Goal: Communication & Community: Answer question/provide support

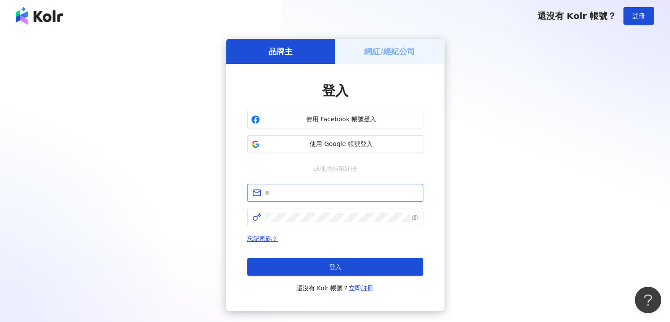
click at [314, 193] on input "text" at bounding box center [341, 193] width 153 height 10
type input "**********"
click button "登入" at bounding box center [335, 267] width 176 height 18
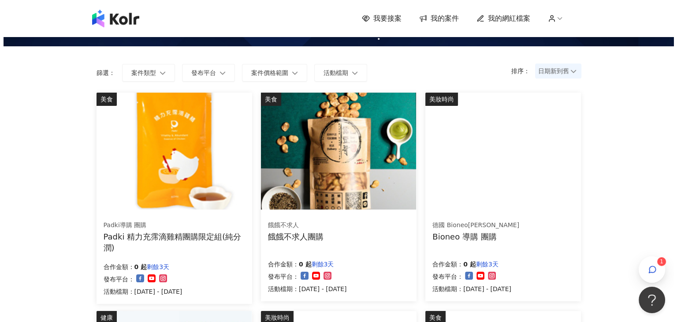
scroll to position [44, 0]
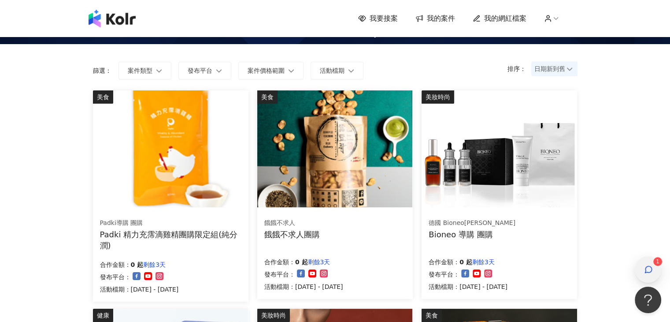
click at [651, 264] on span "button" at bounding box center [648, 269] width 9 height 11
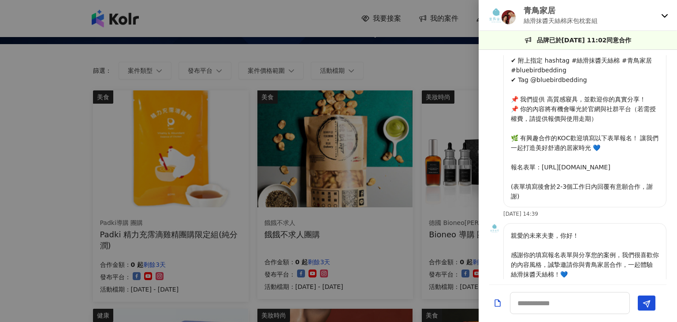
scroll to position [45, 0]
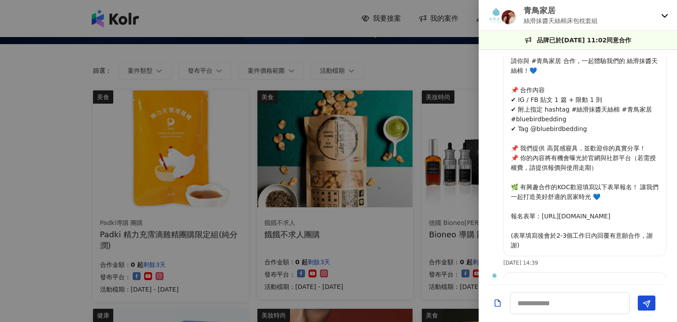
click at [661, 10] on div "青鳥家居 絲滑抹醬天絲棉床包枕套組" at bounding box center [578, 15] width 198 height 31
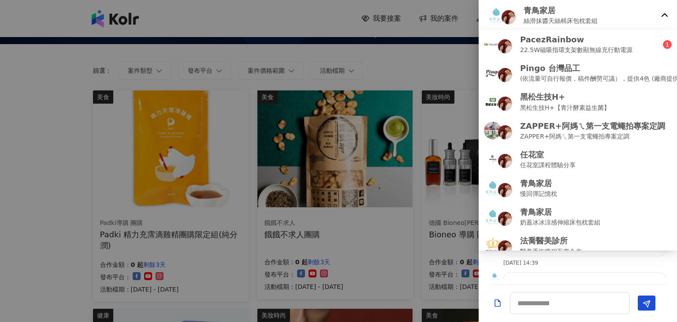
click at [663, 17] on icon at bounding box center [664, 15] width 7 height 7
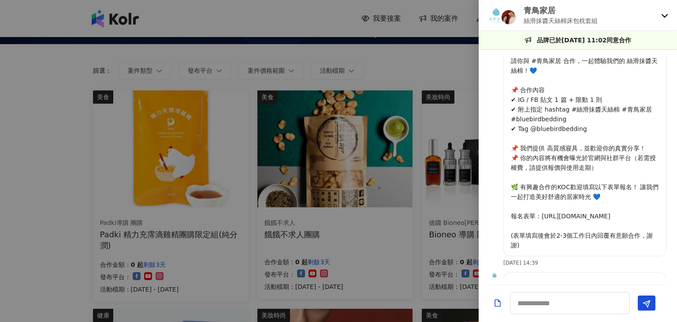
click at [666, 20] on div "青鳥家居 絲滑抹醬天絲棉床包枕套組" at bounding box center [578, 15] width 198 height 31
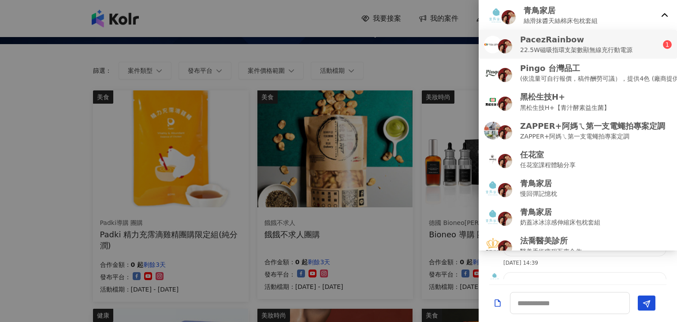
click at [599, 52] on p "22.5W磁吸指環支架數顯無線充行動電源" at bounding box center [576, 50] width 112 height 10
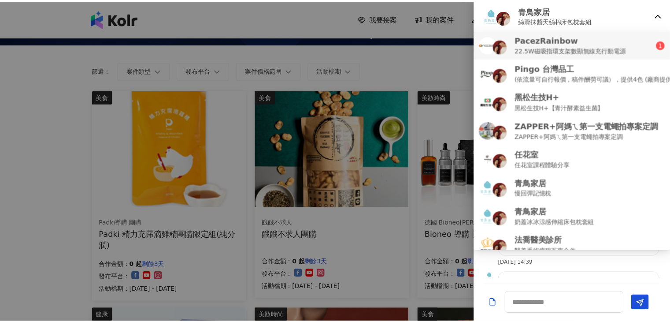
scroll to position [0, 0]
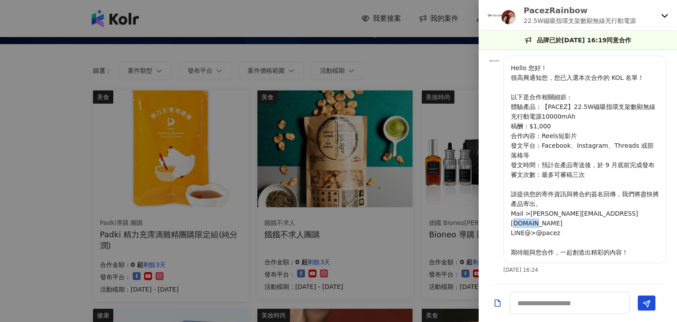
drag, startPoint x: 558, startPoint y: 231, endPoint x: 533, endPoint y: 234, distance: 24.4
click at [533, 234] on p "Hello 您好！ 很高興通知您，您已入選本次合作的 KOL 名單！ 以下是合作相關細節： 體驗產品：【PACEZ】22.5W磁吸指環支架數顯無線充行動電源1…" at bounding box center [585, 160] width 148 height 194
copy p "@pacez"
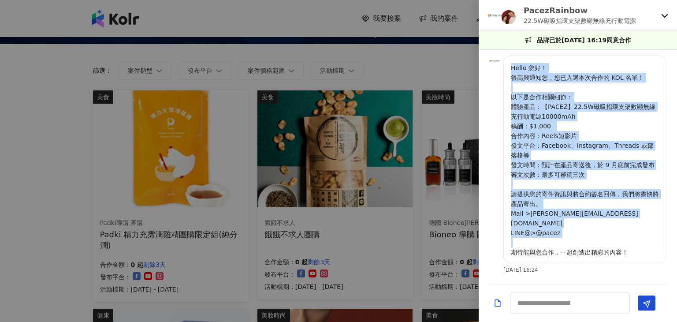
drag, startPoint x: 509, startPoint y: 75, endPoint x: 629, endPoint y: 256, distance: 217.2
click at [629, 256] on div "Hello 您好！ 很高興通知您，您已入選本次合作的 KOL 名單！ 以下是合作相關細節： 體驗產品：【PACEZ】22.5W磁吸指環支架數顯無線充行動電源1…" at bounding box center [584, 160] width 163 height 208
copy p "Hello 您好！ 很高興通知您，您已入選本次合作的 KOL 名單！ 以下是合作相關細節： 體驗產品：【PACEZ】22.5W磁吸指環支架數顯無線充行動電源1…"
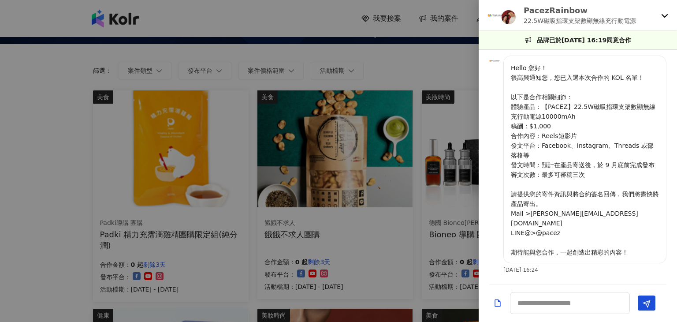
click at [450, 57] on div at bounding box center [338, 161] width 677 height 322
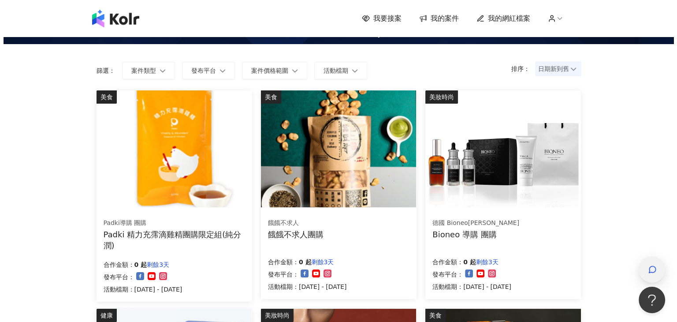
scroll to position [2, 0]
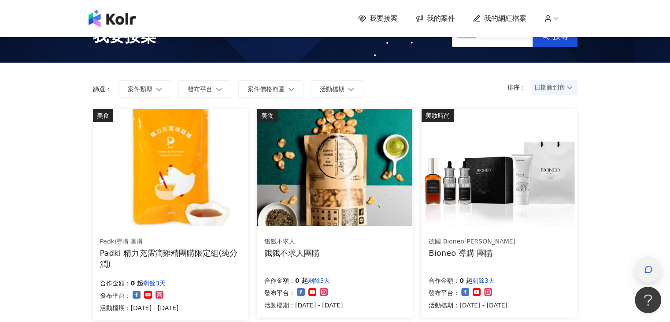
click at [646, 269] on icon "button" at bounding box center [649, 269] width 7 height 7
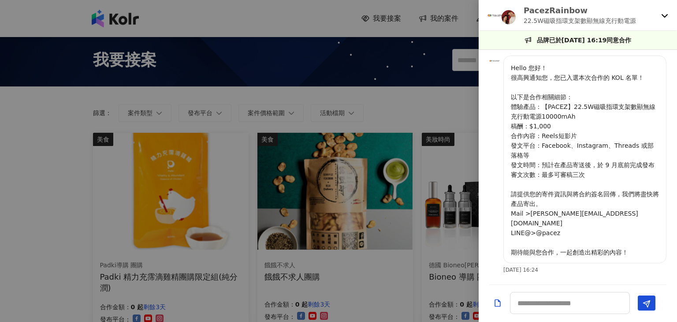
scroll to position [0, 0]
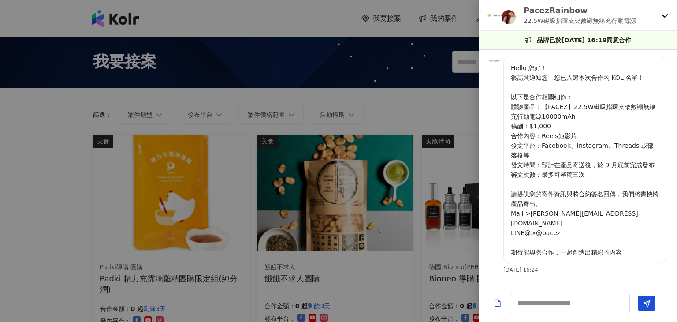
click at [665, 13] on icon at bounding box center [664, 15] width 7 height 7
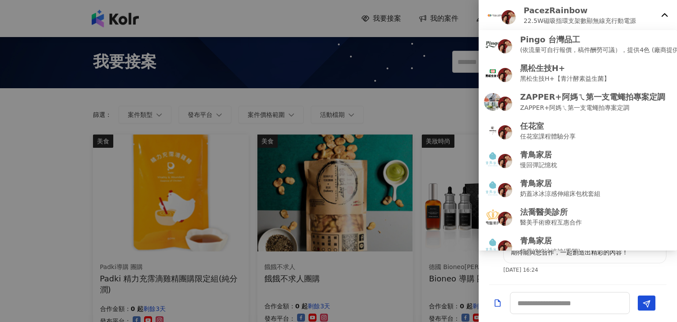
click at [376, 103] on div at bounding box center [338, 161] width 677 height 322
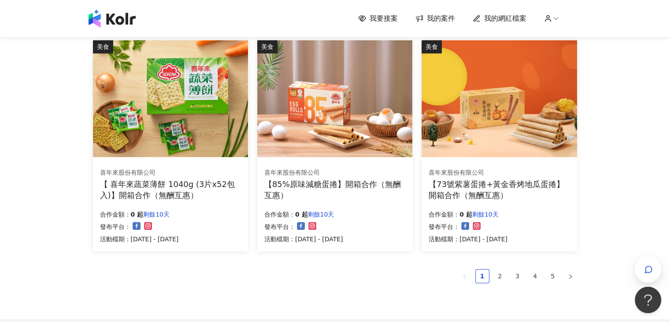
scroll to position [529, 0]
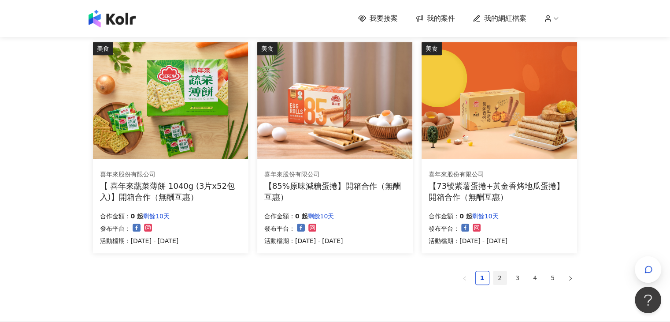
click at [497, 279] on link "2" at bounding box center [500, 277] width 13 height 13
click at [502, 275] on link "2" at bounding box center [500, 277] width 13 height 13
click at [517, 280] on link "3" at bounding box center [517, 277] width 13 height 13
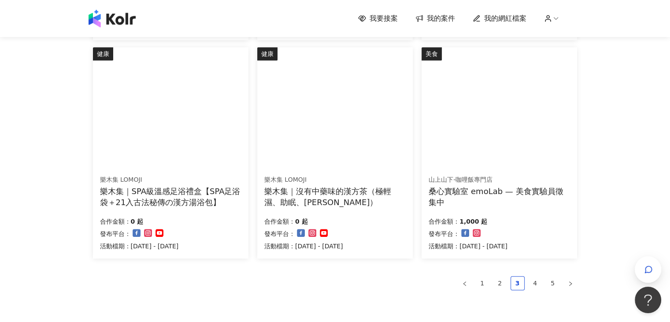
scroll to position [526, 0]
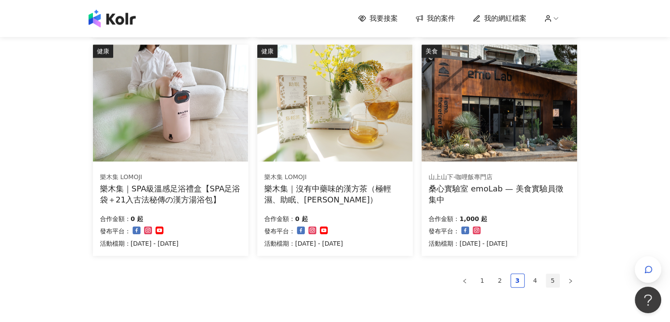
click at [554, 277] on link "5" at bounding box center [553, 280] width 13 height 13
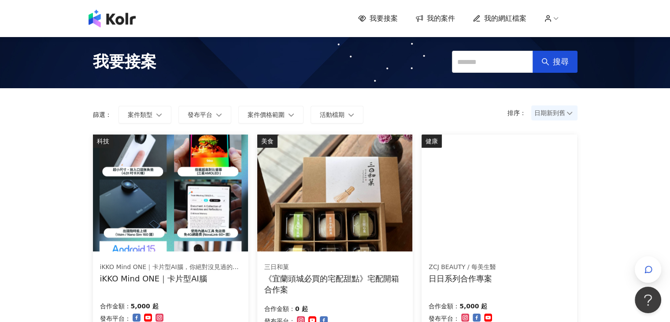
scroll to position [88, 0]
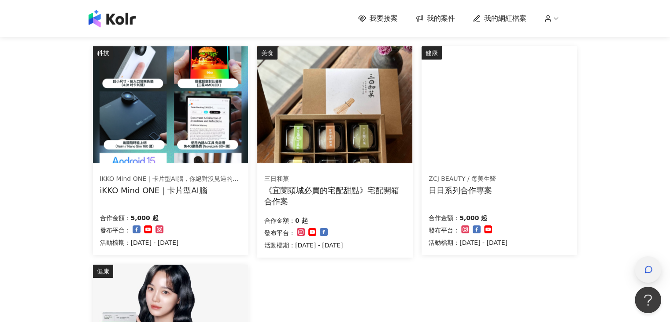
click at [649, 267] on icon "button" at bounding box center [648, 269] width 9 height 9
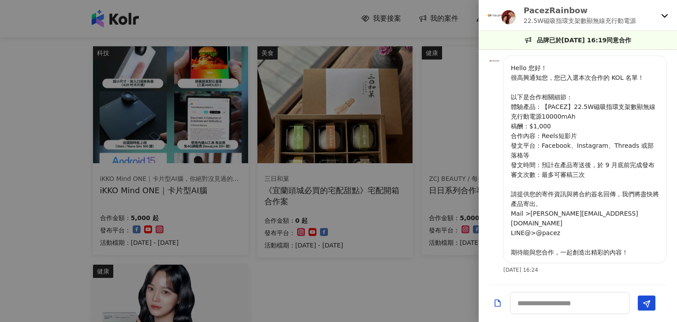
click at [396, 266] on div at bounding box center [338, 161] width 677 height 322
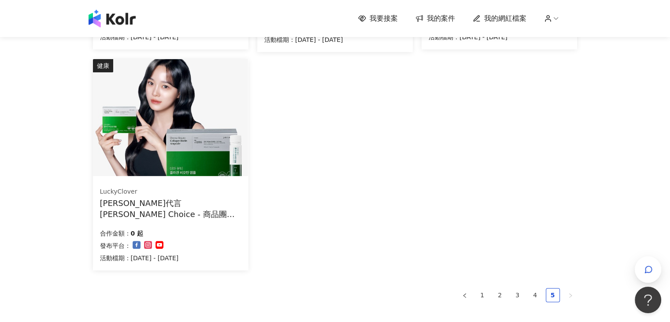
scroll to position [309, 0]
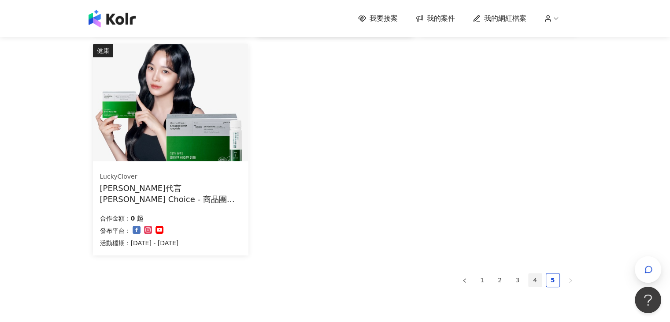
click at [535, 281] on link "4" at bounding box center [535, 279] width 13 height 13
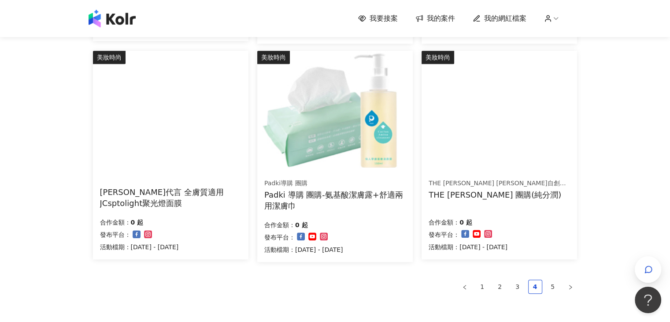
scroll to position [529, 0]
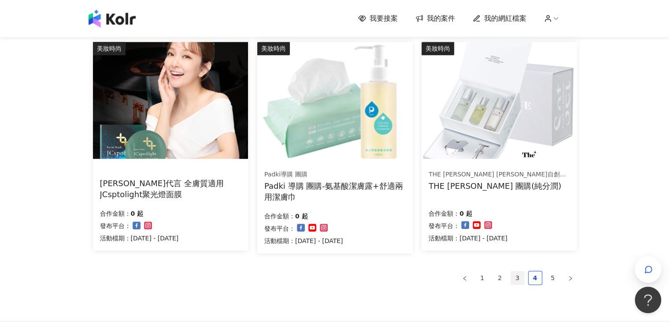
click at [513, 276] on link "3" at bounding box center [517, 277] width 13 height 13
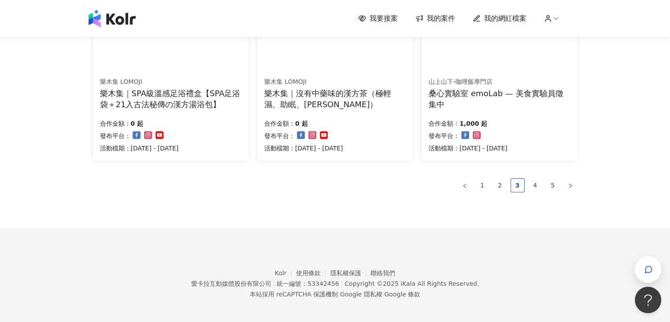
scroll to position [622, 0]
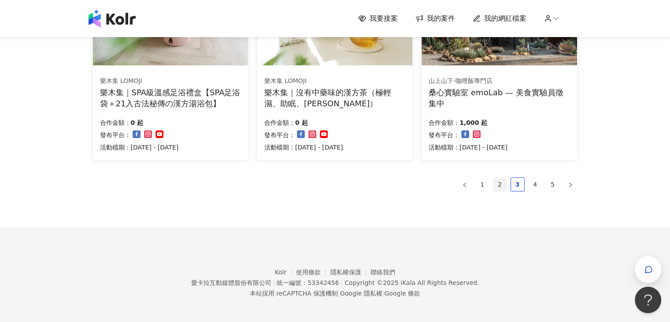
click at [502, 178] on link "2" at bounding box center [500, 184] width 13 height 13
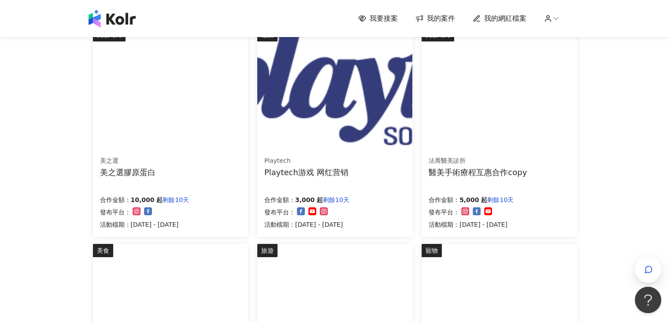
scroll to position [93, 0]
